Goal: Information Seeking & Learning: Check status

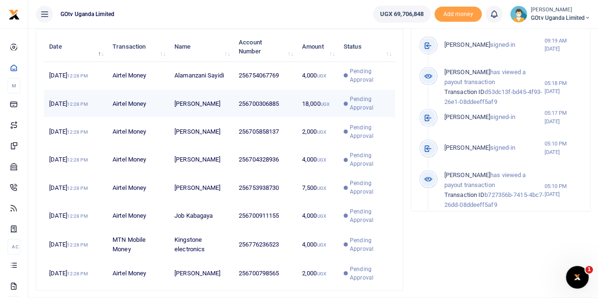
scroll to position [8, 8]
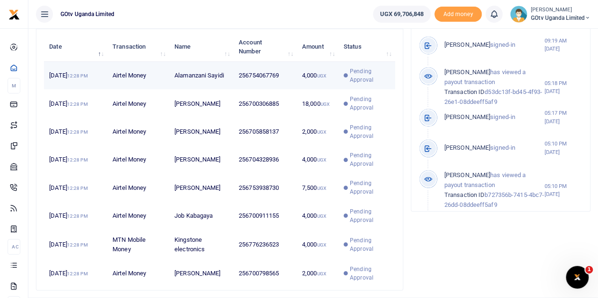
click at [365, 78] on span "Pending Approval" at bounding box center [370, 75] width 40 height 17
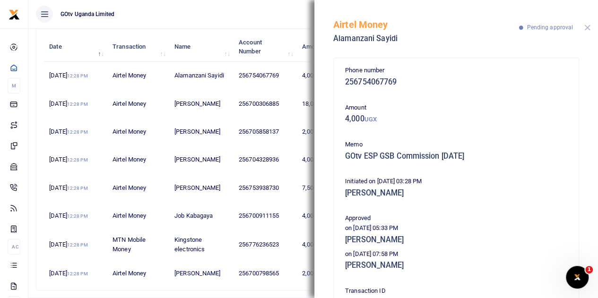
click at [587, 29] on button "Close" at bounding box center [587, 28] width 6 height 6
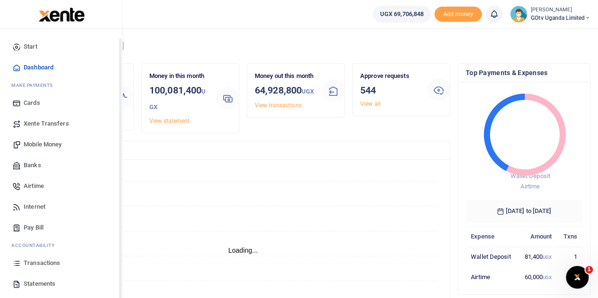
scroll to position [39, 0]
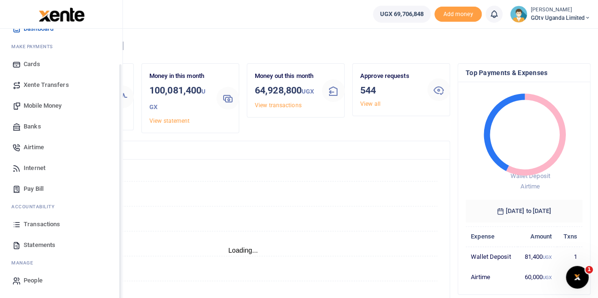
click at [31, 241] on span "Statements" at bounding box center [40, 245] width 32 height 9
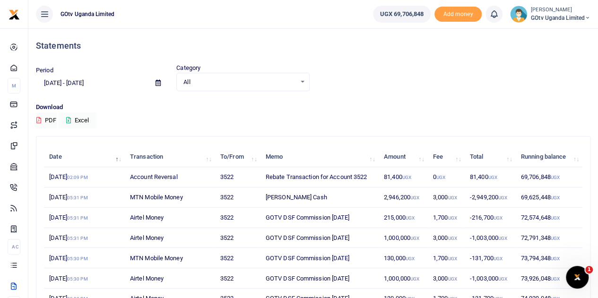
click at [157, 82] on icon at bounding box center [157, 83] width 5 height 6
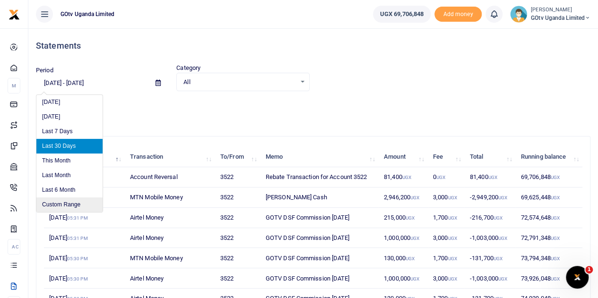
click at [67, 203] on li "Custom Range" at bounding box center [69, 205] width 66 height 15
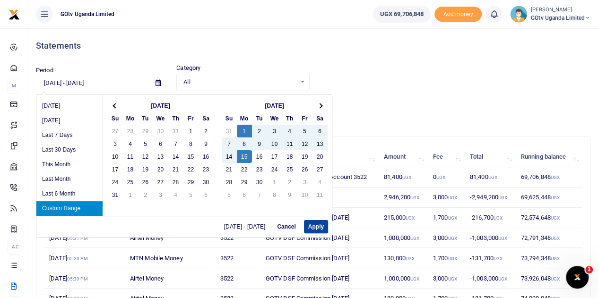
click at [317, 225] on button "Apply" at bounding box center [316, 226] width 24 height 13
type input "09/01/2025 - 09/15/2025"
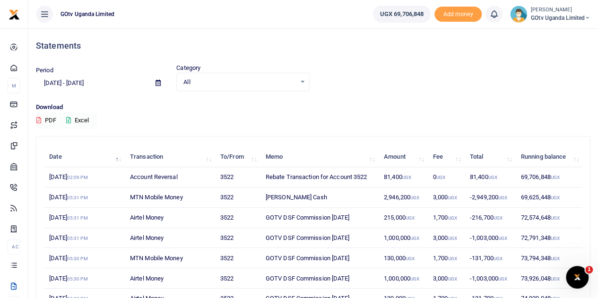
click at [72, 119] on button "Excel" at bounding box center [77, 120] width 39 height 16
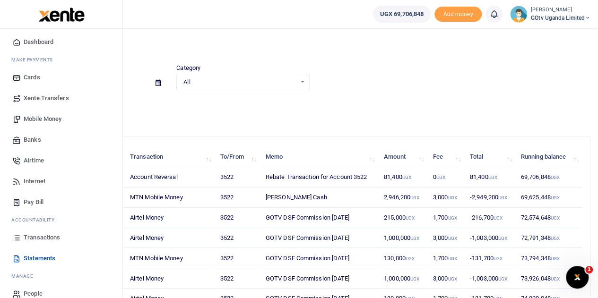
scroll to position [39, 0]
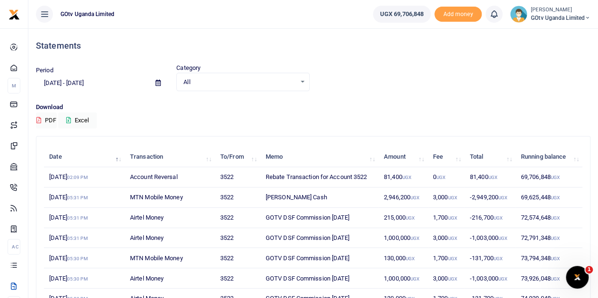
click at [566, 4] on ul "UGX 69,706,848 Add money Notifications 0 You have no new notification" at bounding box center [481, 14] width 232 height 28
click at [563, 11] on small "[PERSON_NAME]" at bounding box center [561, 10] width 60 height 8
click at [552, 29] on link "Switch accounts" at bounding box center [554, 34] width 75 height 13
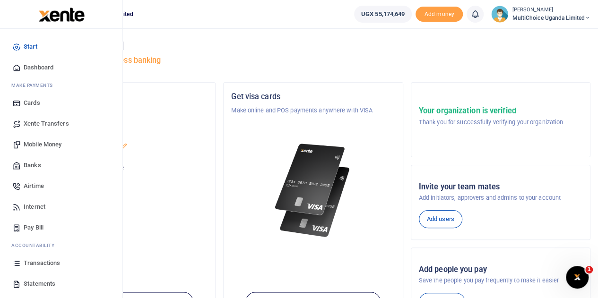
click at [39, 265] on span "Transactions" at bounding box center [42, 262] width 36 height 9
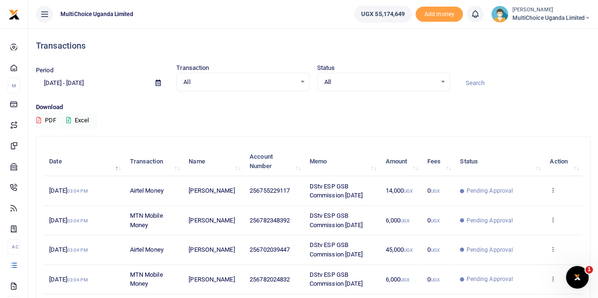
click at [156, 83] on icon at bounding box center [157, 83] width 5 height 6
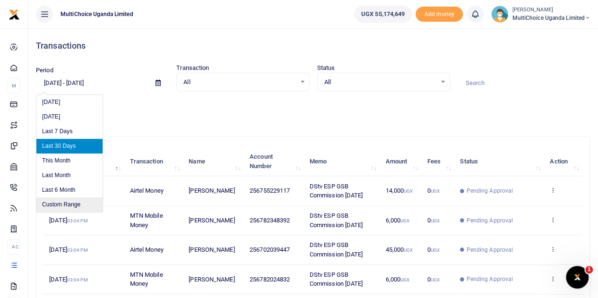
click at [77, 206] on li "Custom Range" at bounding box center [69, 205] width 66 height 15
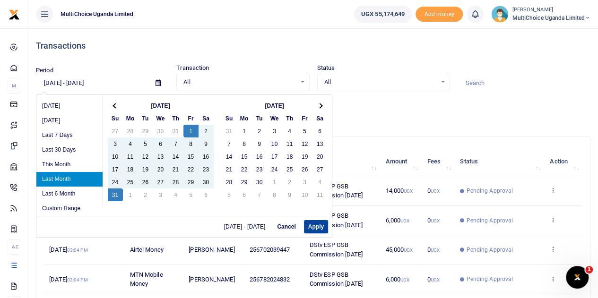
click at [310, 225] on button "Apply" at bounding box center [316, 226] width 24 height 13
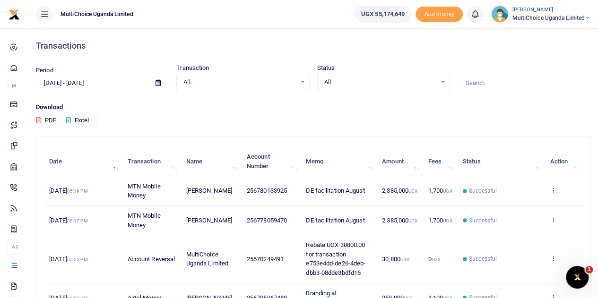
click at [70, 120] on icon at bounding box center [68, 120] width 5 height 6
click at [155, 83] on span at bounding box center [157, 83] width 21 height 16
click at [158, 84] on icon at bounding box center [157, 83] width 5 height 6
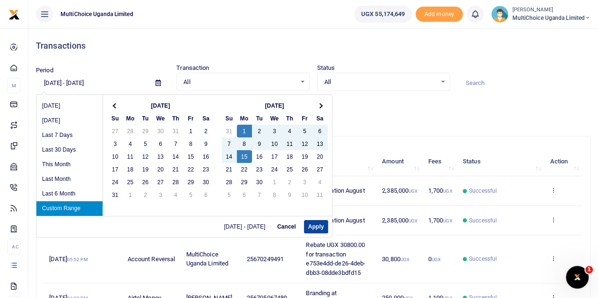
click at [320, 225] on button "Apply" at bounding box center [316, 226] width 24 height 13
type input "09/01/2025 - 09/15/2025"
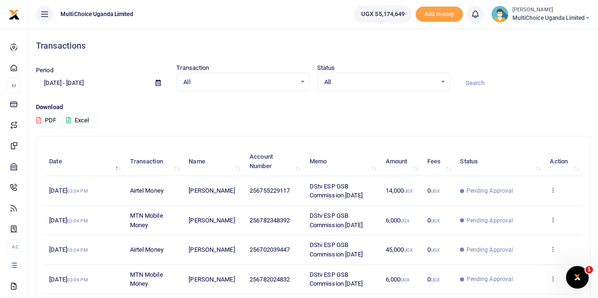
click at [71, 119] on icon at bounding box center [68, 120] width 5 height 6
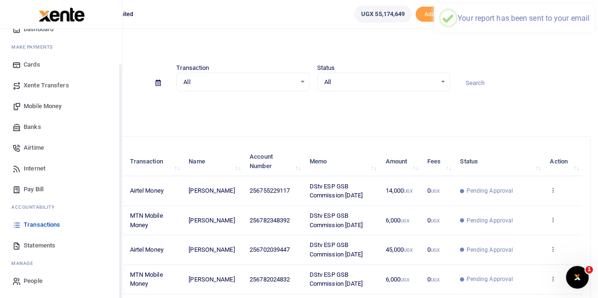
scroll to position [39, 0]
click at [42, 246] on span "Statements" at bounding box center [40, 245] width 32 height 9
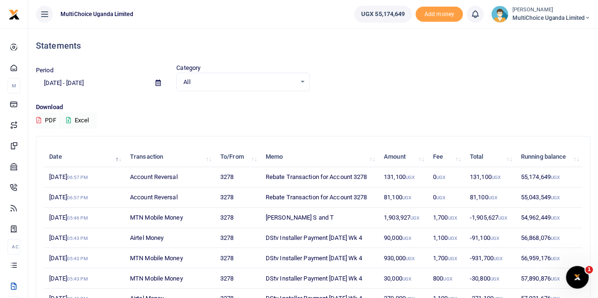
click at [158, 80] on icon at bounding box center [157, 83] width 5 height 6
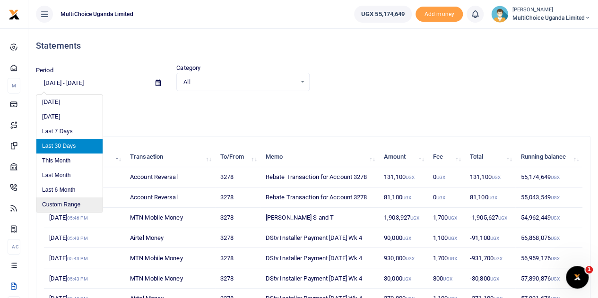
click at [64, 208] on li "Custom Range" at bounding box center [69, 205] width 66 height 15
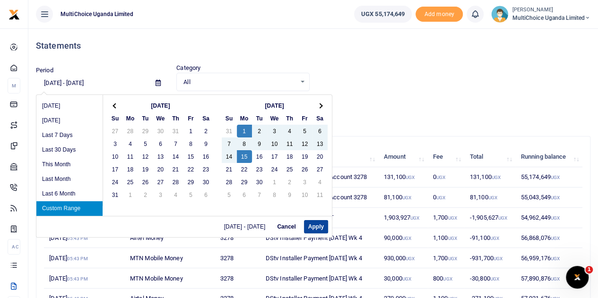
click at [313, 223] on button "Apply" at bounding box center [316, 226] width 24 height 13
type input "09/01/2025 - 09/15/2025"
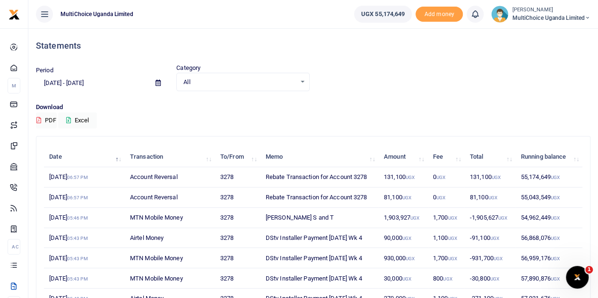
click at [567, 18] on span "MultiChoice Uganda Limited" at bounding box center [551, 18] width 78 height 9
click at [560, 34] on link "Switch accounts" at bounding box center [553, 34] width 75 height 13
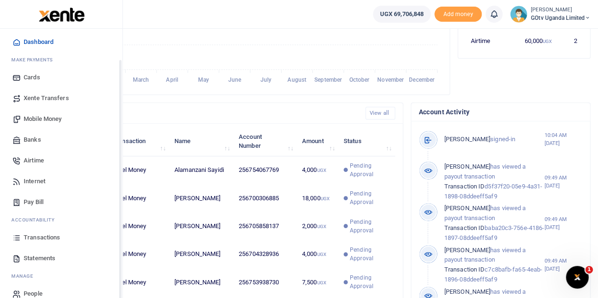
scroll to position [39, 0]
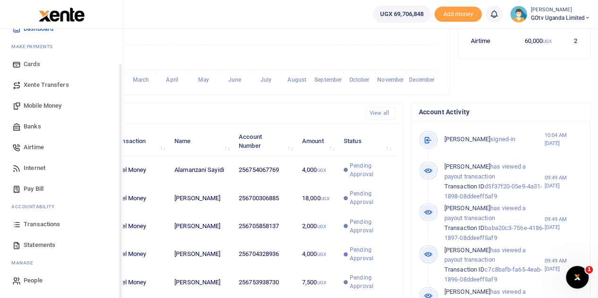
click at [46, 224] on span "Transactions" at bounding box center [42, 224] width 36 height 9
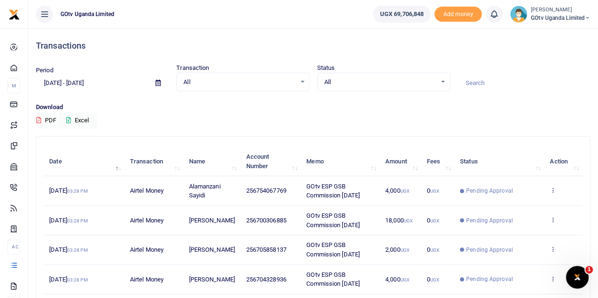
click at [157, 85] on icon at bounding box center [157, 83] width 5 height 6
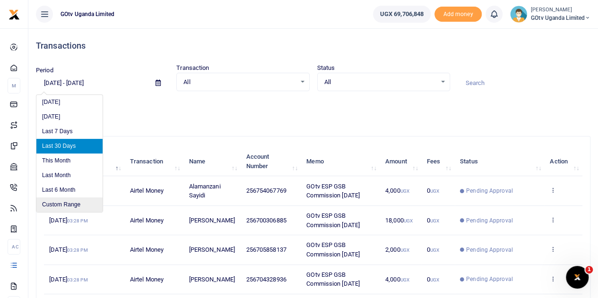
click at [61, 201] on li "Custom Range" at bounding box center [69, 205] width 66 height 15
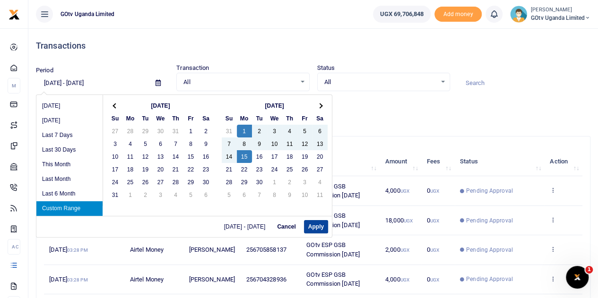
click at [327, 226] on button "Apply" at bounding box center [316, 226] width 24 height 13
type input "[DATE] - [DATE]"
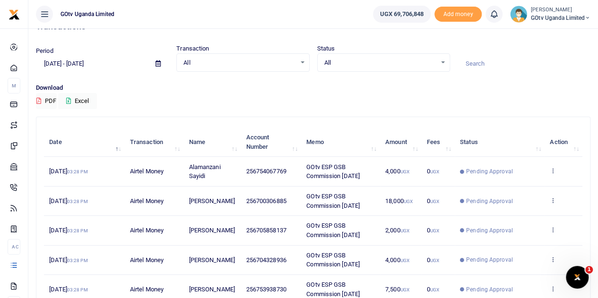
scroll to position [47, 0]
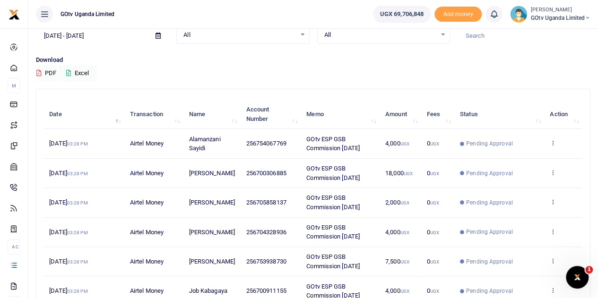
click at [412, 79] on div "Download PDF Excel" at bounding box center [313, 68] width 554 height 26
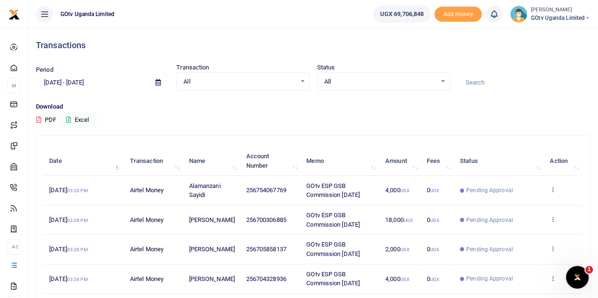
scroll to position [0, 0]
click at [70, 116] on button "Excel" at bounding box center [77, 120] width 39 height 16
click at [554, 12] on small "[PERSON_NAME]" at bounding box center [561, 10] width 60 height 8
click at [562, 35] on link "Switch accounts" at bounding box center [554, 34] width 75 height 13
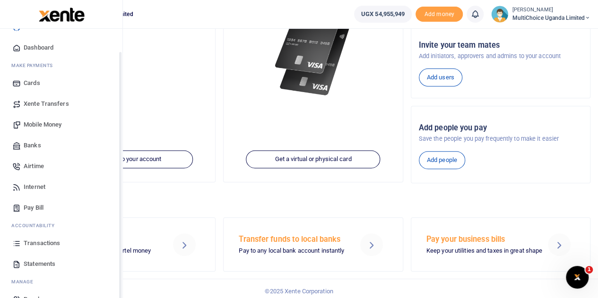
scroll to position [39, 0]
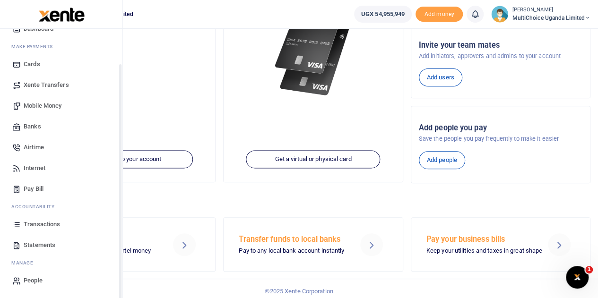
click at [50, 222] on span "Transactions" at bounding box center [42, 224] width 36 height 9
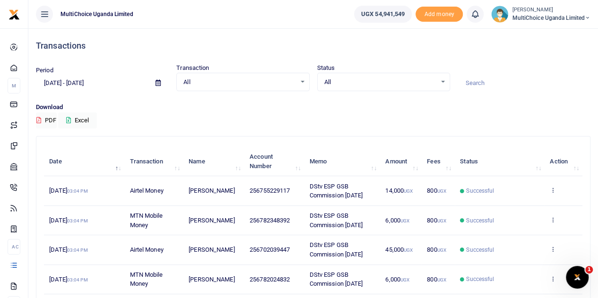
click at [438, 85] on div "All Select an option..." at bounding box center [384, 82] width 132 height 10
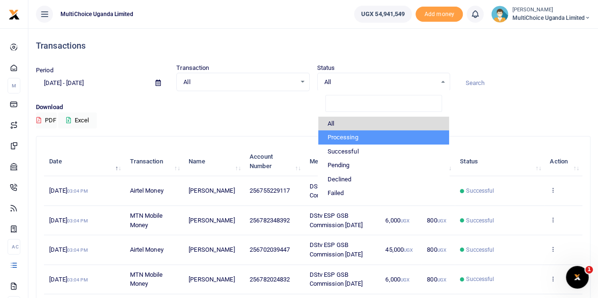
click at [341, 136] on li "Processing" at bounding box center [383, 137] width 131 height 14
select select "PROCESSING"
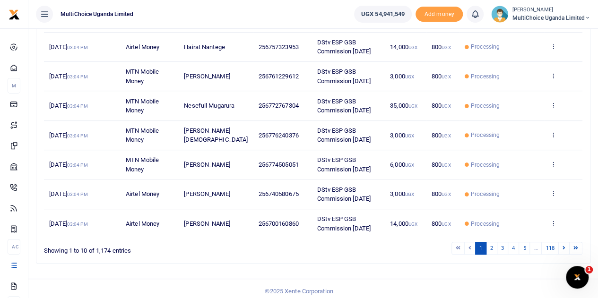
scroll to position [235, 0]
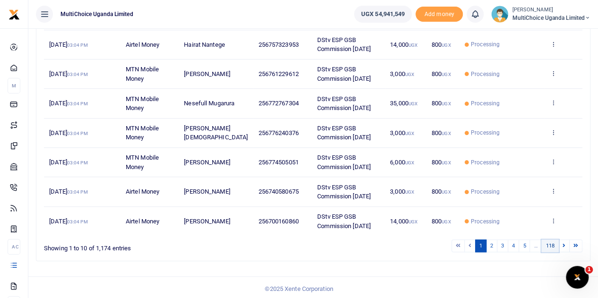
click at [552, 241] on link "118" at bounding box center [549, 246] width 17 height 13
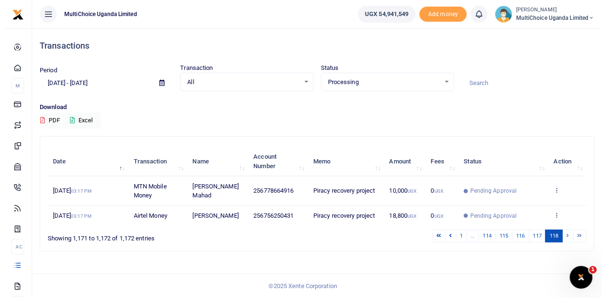
scroll to position [0, 0]
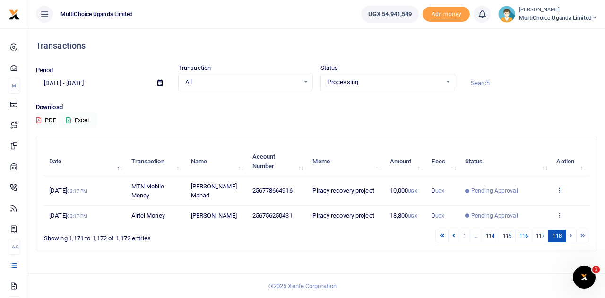
click at [559, 189] on icon at bounding box center [559, 190] width 6 height 7
click at [535, 205] on link "View details" at bounding box center [525, 206] width 75 height 13
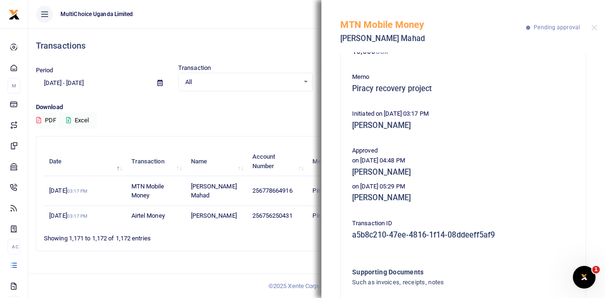
scroll to position [95, 0]
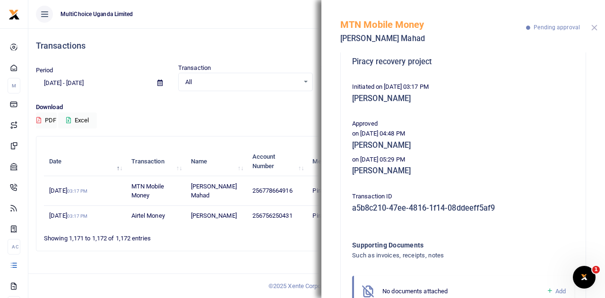
click at [593, 28] on button "Close" at bounding box center [594, 28] width 6 height 6
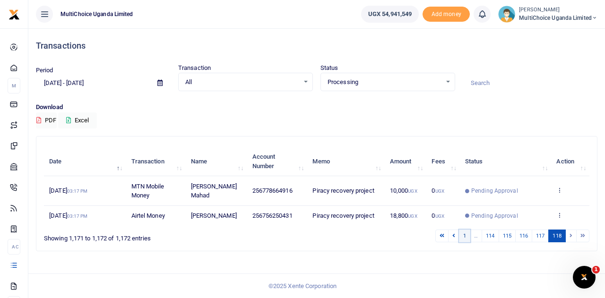
click at [464, 235] on link "1" at bounding box center [464, 236] width 11 height 13
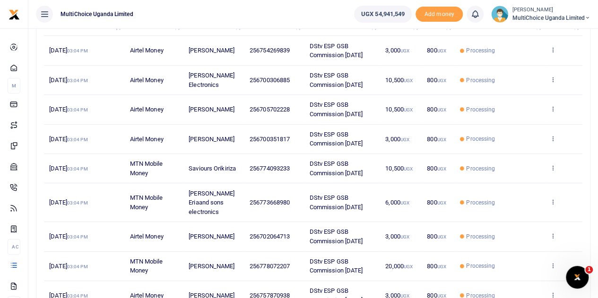
scroll to position [235, 0]
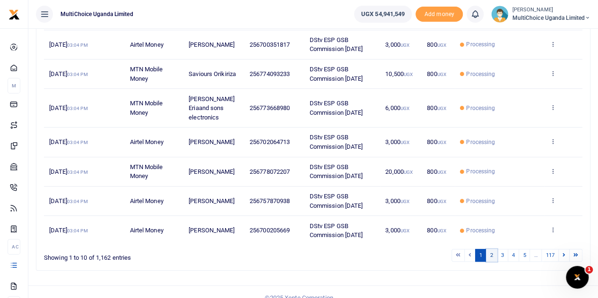
click at [493, 249] on link "2" at bounding box center [491, 255] width 11 height 13
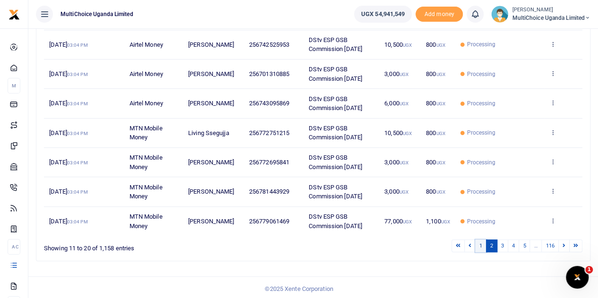
click at [481, 241] on link "1" at bounding box center [480, 246] width 11 height 13
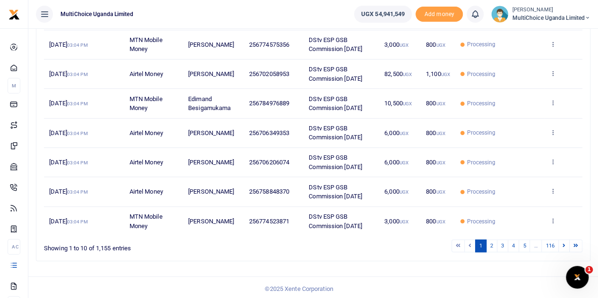
click at [457, 278] on footer "© 2025 Xente Corporation" at bounding box center [299, 288] width 598 height 25
click at [552, 246] on link "116" at bounding box center [549, 246] width 17 height 13
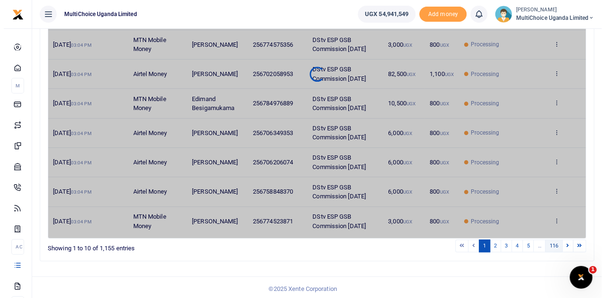
scroll to position [0, 0]
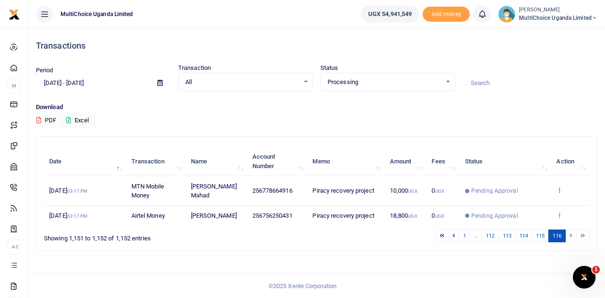
click at [561, 187] on icon at bounding box center [559, 190] width 6 height 7
click at [546, 202] on link "View details" at bounding box center [525, 206] width 75 height 13
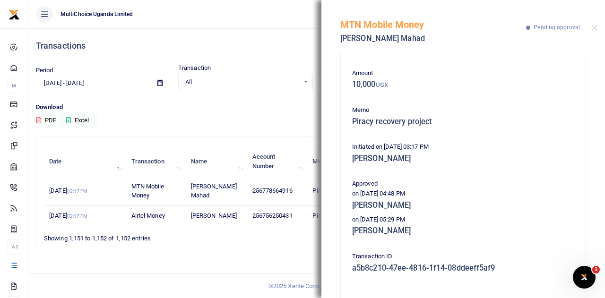
scroll to position [47, 0]
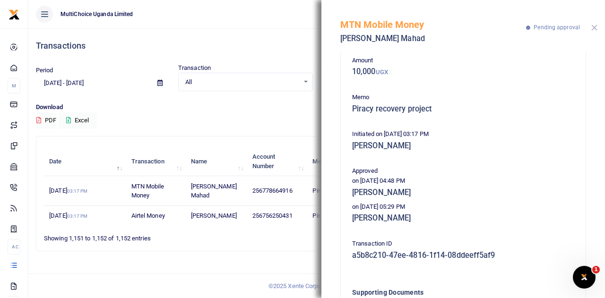
click at [591, 26] on button "Close" at bounding box center [594, 28] width 6 height 6
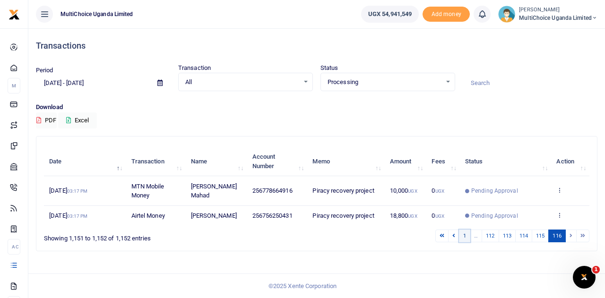
click at [468, 238] on link "1" at bounding box center [464, 236] width 11 height 13
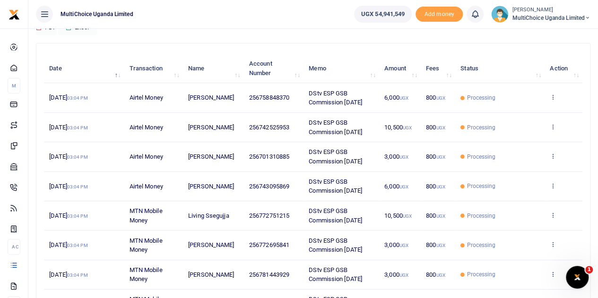
scroll to position [235, 0]
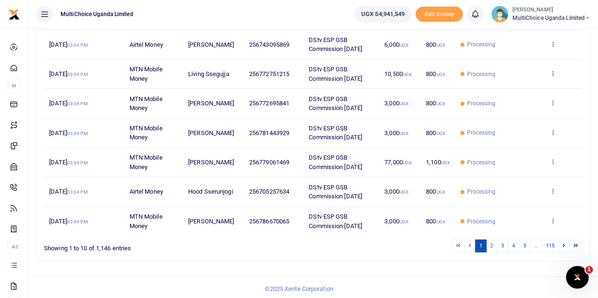
click at [487, 269] on div "Transactions Period 08/17/2025 - 09/15/2025 Transaction All Select an option...…" at bounding box center [312, 48] width 569 height 508
click at [548, 243] on link "115" at bounding box center [549, 246] width 17 height 13
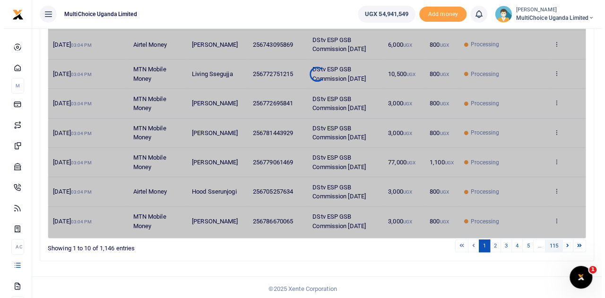
scroll to position [0, 0]
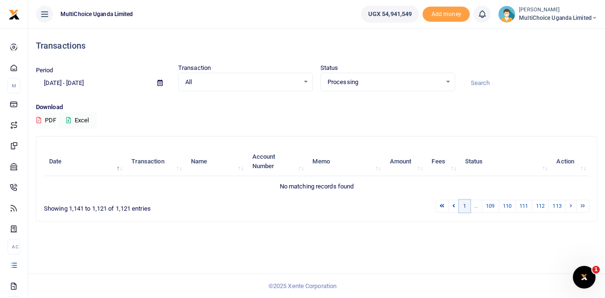
click at [466, 204] on link "1" at bounding box center [464, 206] width 11 height 13
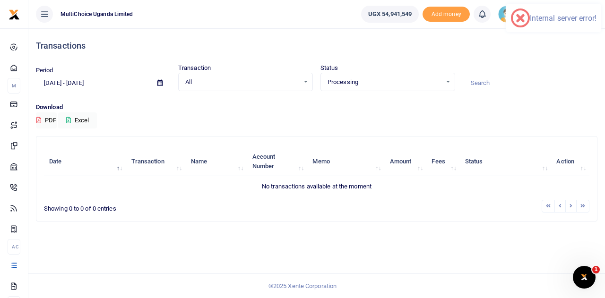
click at [505, 250] on div "Transactions Period 08/17/2025 - 09/15/2025 Transaction All Select an option...…" at bounding box center [316, 163] width 576 height 270
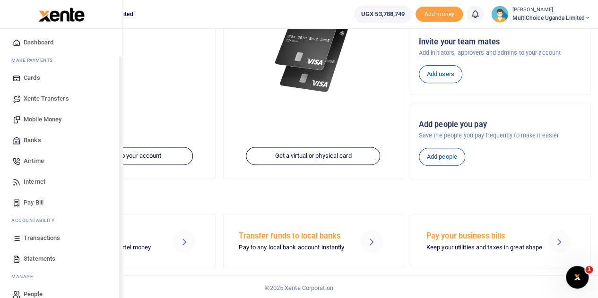
scroll to position [39, 0]
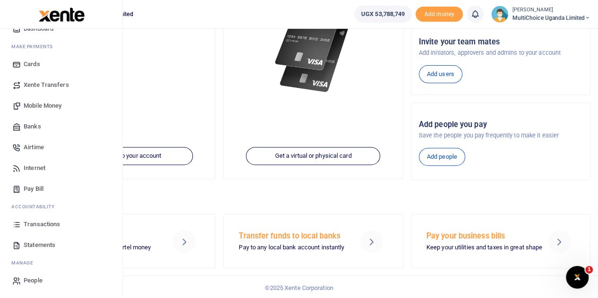
click at [37, 225] on span "Transactions" at bounding box center [42, 224] width 36 height 9
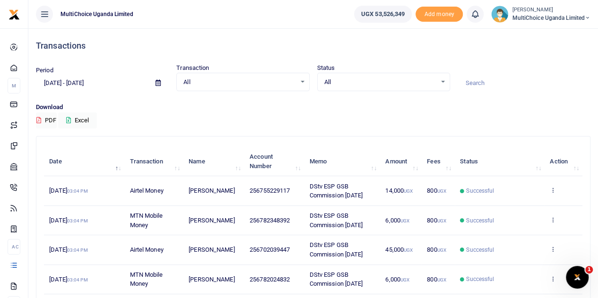
click at [443, 83] on div "All Select an option..." at bounding box center [384, 82] width 132 height 10
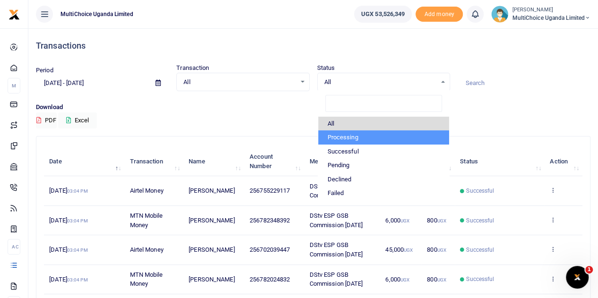
click at [350, 134] on li "Processing" at bounding box center [383, 137] width 131 height 14
select select "PROCESSING"
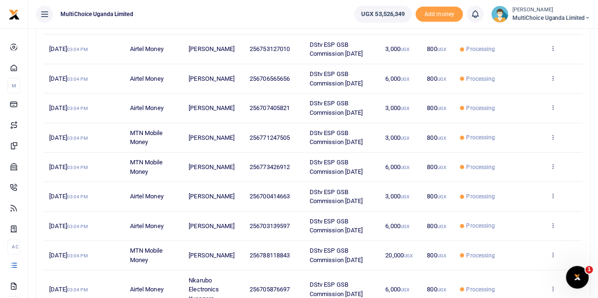
scroll to position [244, 0]
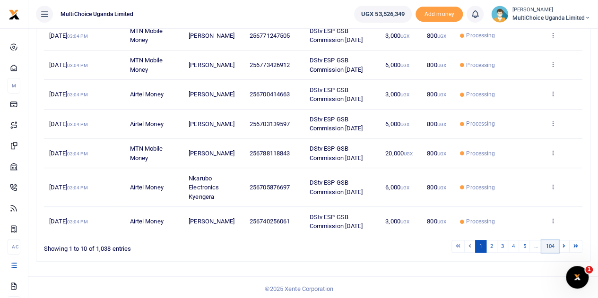
click at [553, 246] on link "104" at bounding box center [549, 246] width 17 height 13
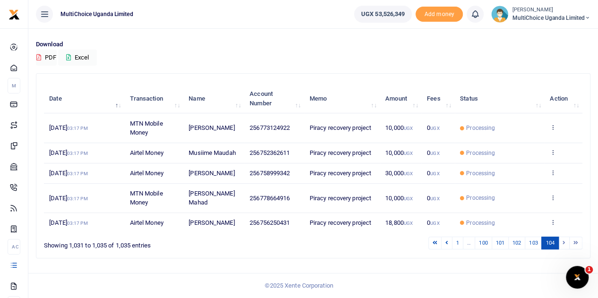
scroll to position [60, 0]
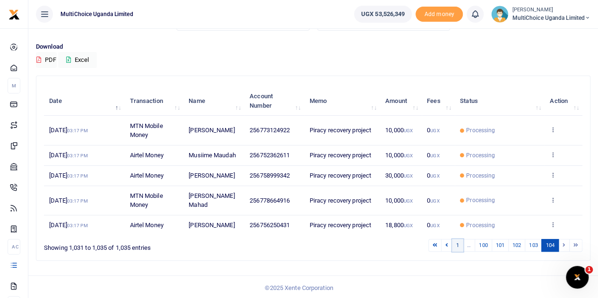
click at [456, 244] on link "1" at bounding box center [457, 245] width 11 height 13
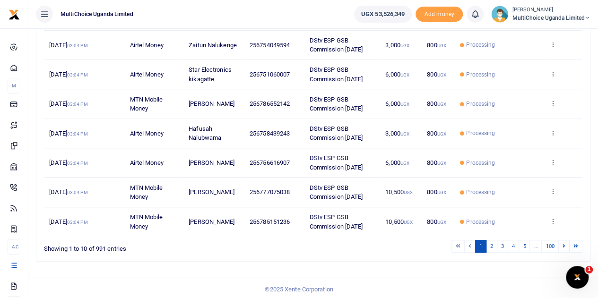
scroll to position [235, 0]
click at [554, 242] on link "100" at bounding box center [549, 246] width 17 height 13
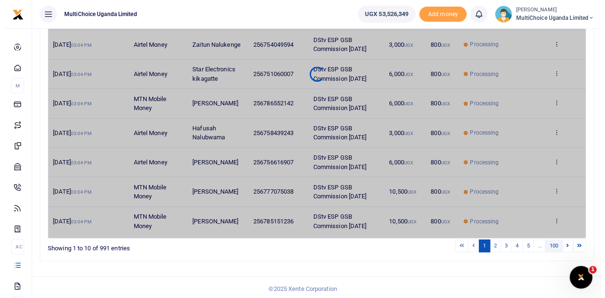
scroll to position [0, 0]
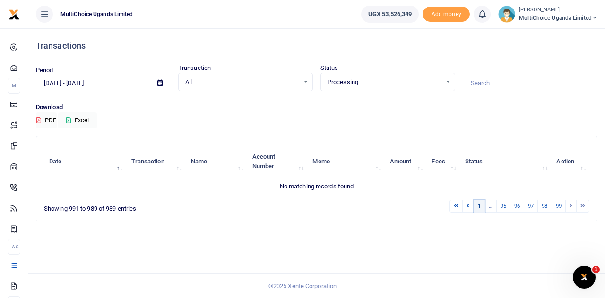
click at [479, 205] on link "1" at bounding box center [478, 206] width 11 height 13
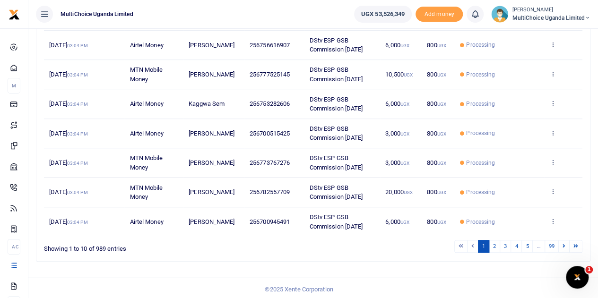
scroll to position [235, 0]
click at [573, 18] on span "MultiChoice Uganda Limited" at bounding box center [551, 18] width 78 height 9
click at [570, 30] on link "Switch accounts" at bounding box center [553, 34] width 75 height 13
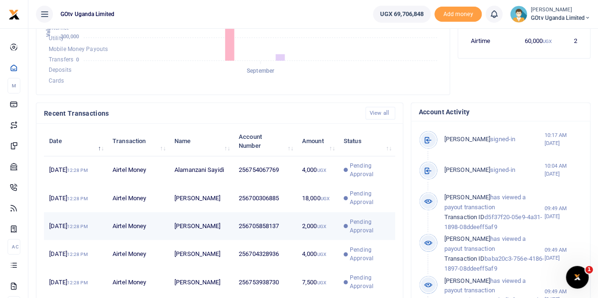
scroll to position [8, 8]
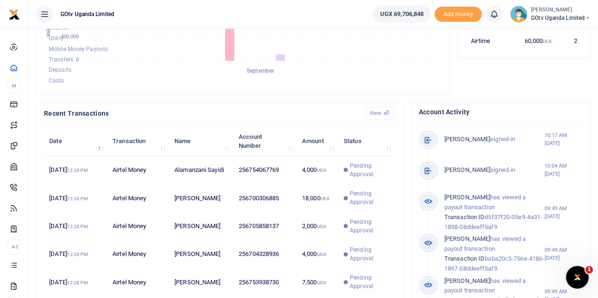
click at [575, 115] on div "Account Activity" at bounding box center [500, 112] width 179 height 18
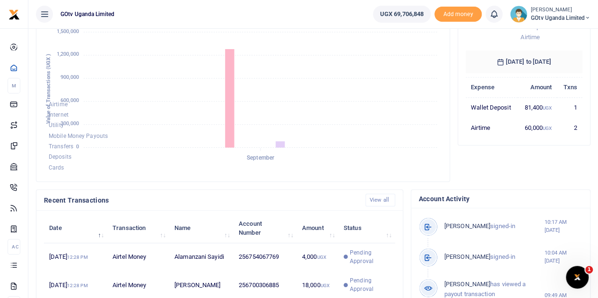
scroll to position [236, 0]
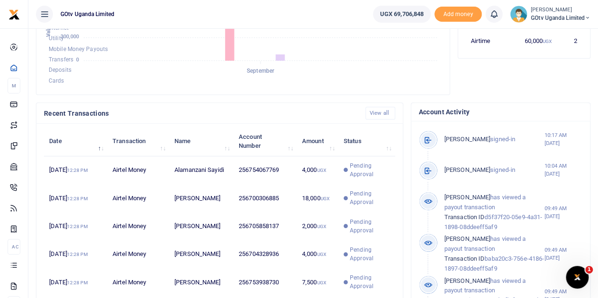
click at [557, 18] on span "GOtv Uganda Limited" at bounding box center [561, 18] width 60 height 9
click at [556, 31] on link "Switch accounts" at bounding box center [554, 34] width 75 height 13
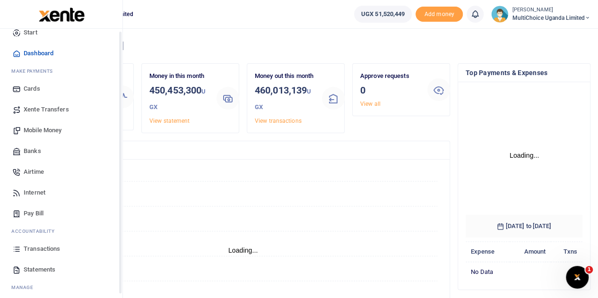
scroll to position [39, 0]
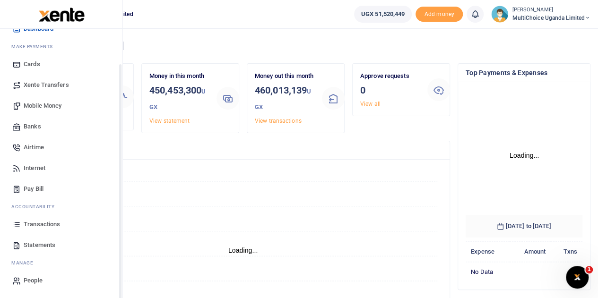
click at [29, 225] on span "Transactions" at bounding box center [42, 224] width 36 height 9
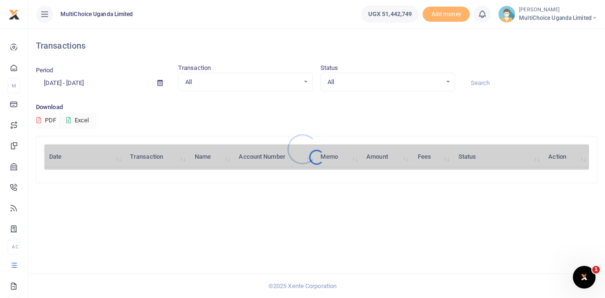
click at [446, 78] on div at bounding box center [302, 149] width 605 height 298
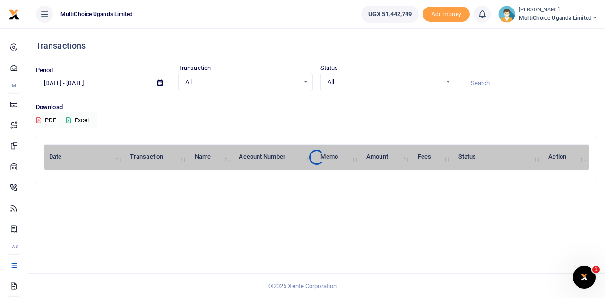
click at [449, 83] on div "All Select an option..." at bounding box center [388, 82] width 134 height 10
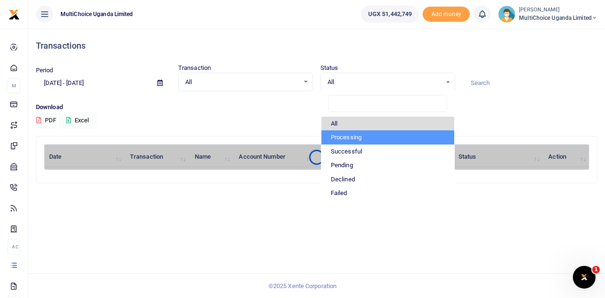
click at [379, 136] on li "Processing" at bounding box center [387, 137] width 133 height 14
select select "PROCESSING"
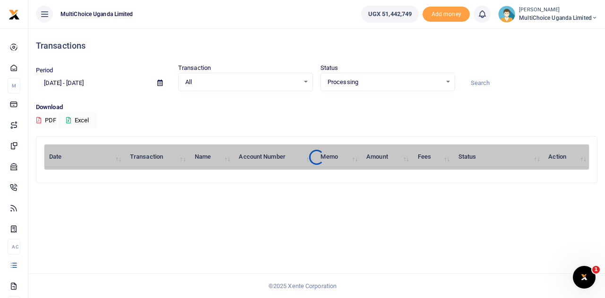
click at [418, 125] on div "Download PDF Excel" at bounding box center [316, 116] width 561 height 26
